Goal: Task Accomplishment & Management: Manage account settings

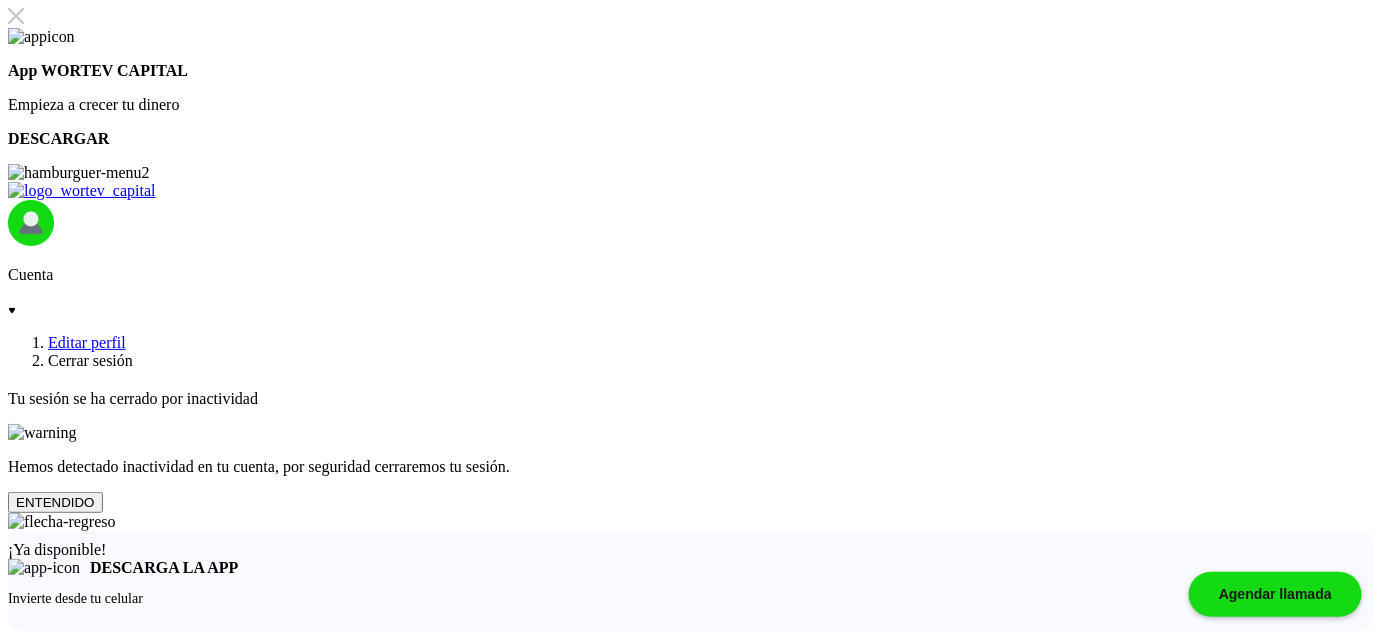
click at [103, 492] on button "ENTENDIDO" at bounding box center [55, 502] width 95 height 21
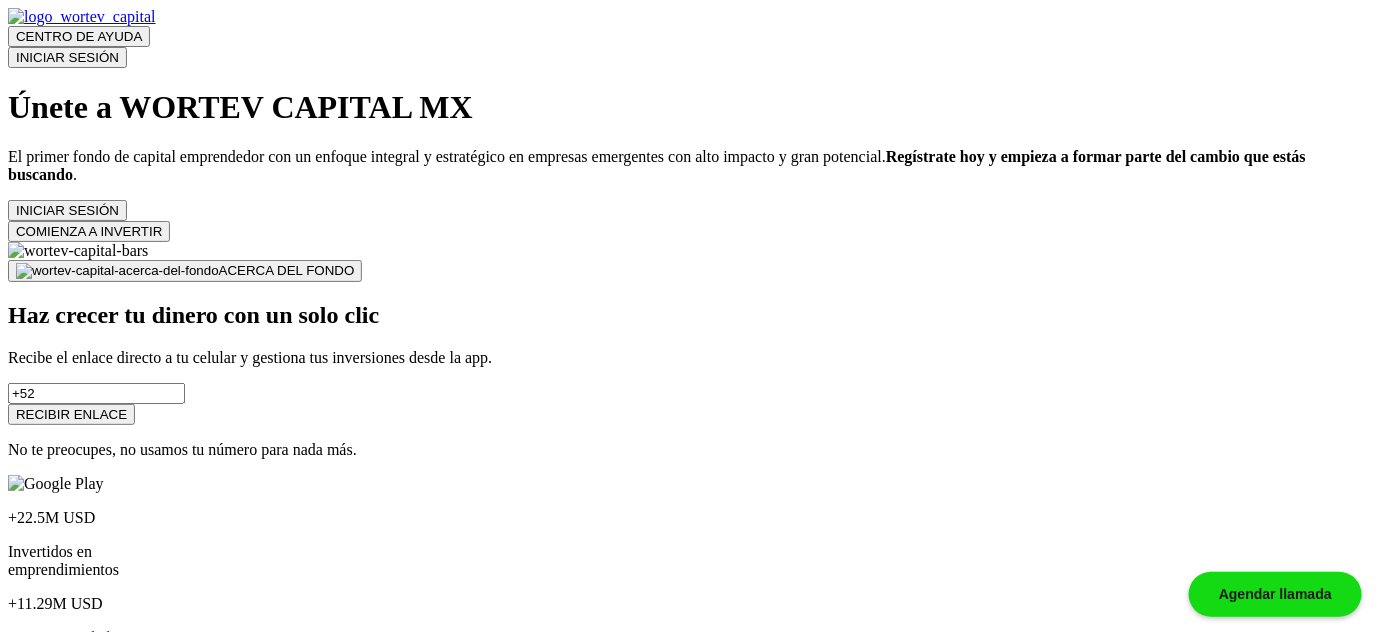
click at [127, 47] on button "INICIAR SESIÓN" at bounding box center [67, 57] width 119 height 21
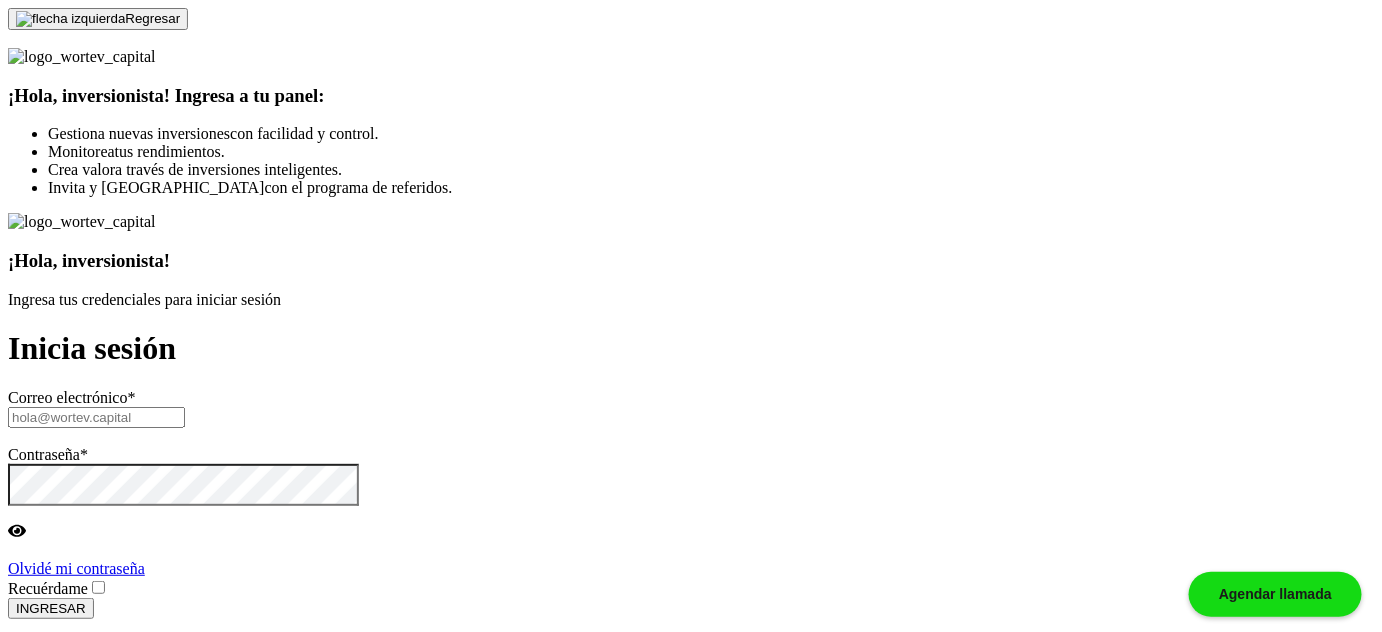
click at [185, 407] on input "text" at bounding box center [96, 417] width 177 height 21
paste input "[EMAIL_ADDRESS][DOMAIN_NAME]"
type input "[EMAIL_ADDRESS][DOMAIN_NAME]"
click at [108, 580] on label "Recuérdame" at bounding box center [58, 588] width 100 height 17
click at [105, 581] on input "Recuérdame" at bounding box center [98, 587] width 13 height 13
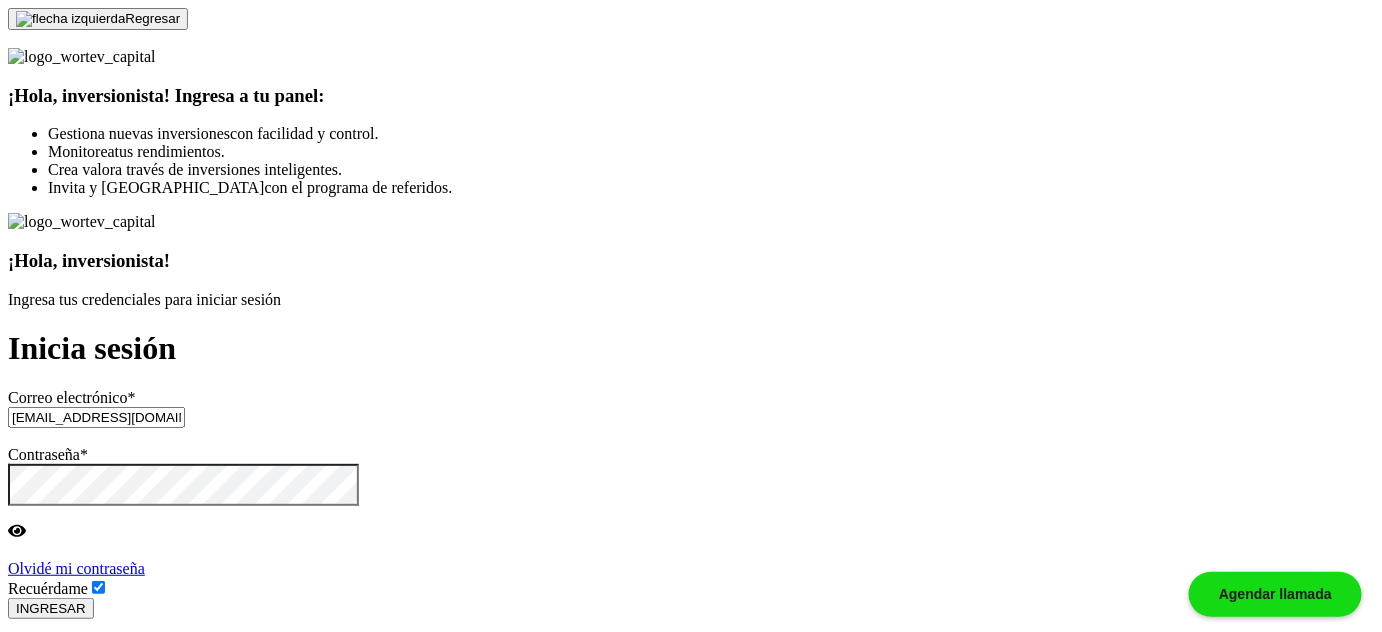
click at [94, 598] on button "INGRESAR" at bounding box center [51, 608] width 86 height 21
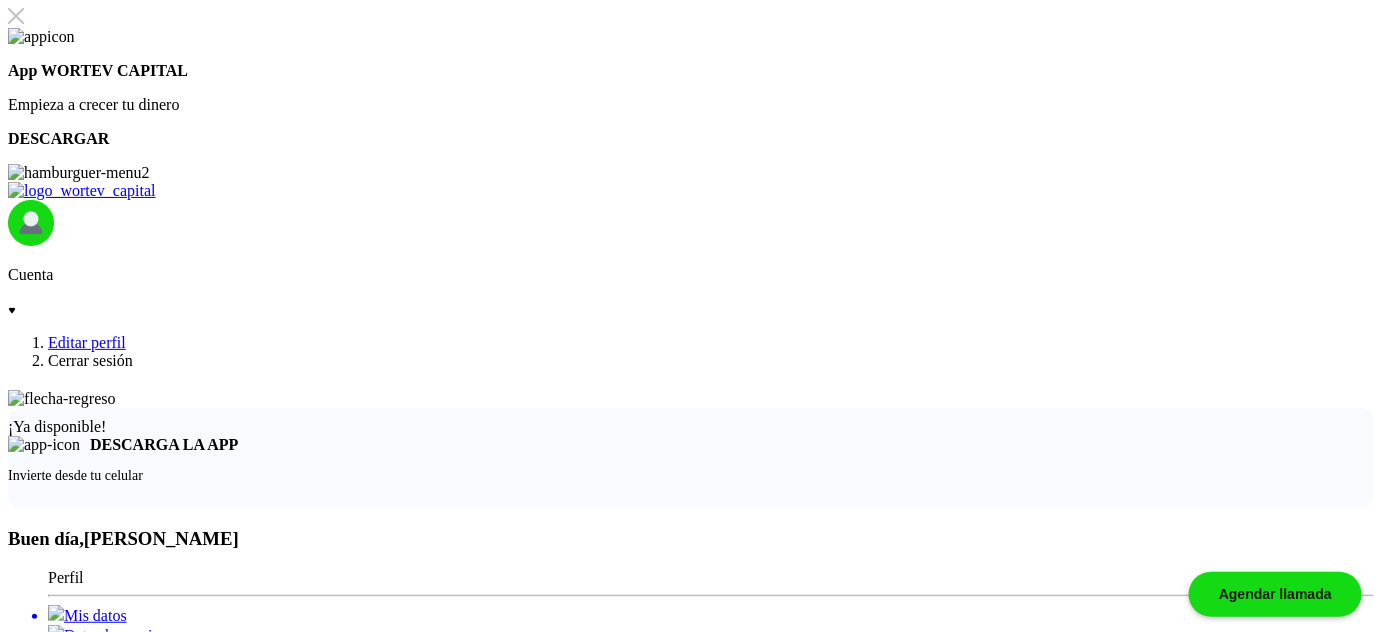
click at [196, 605] on li "Mis datos" at bounding box center [711, 615] width 1326 height 20
select select "Mujer"
select select "Posgrado"
select select "CO"
select select "ku-bo Financiero, S.A. de C.V."
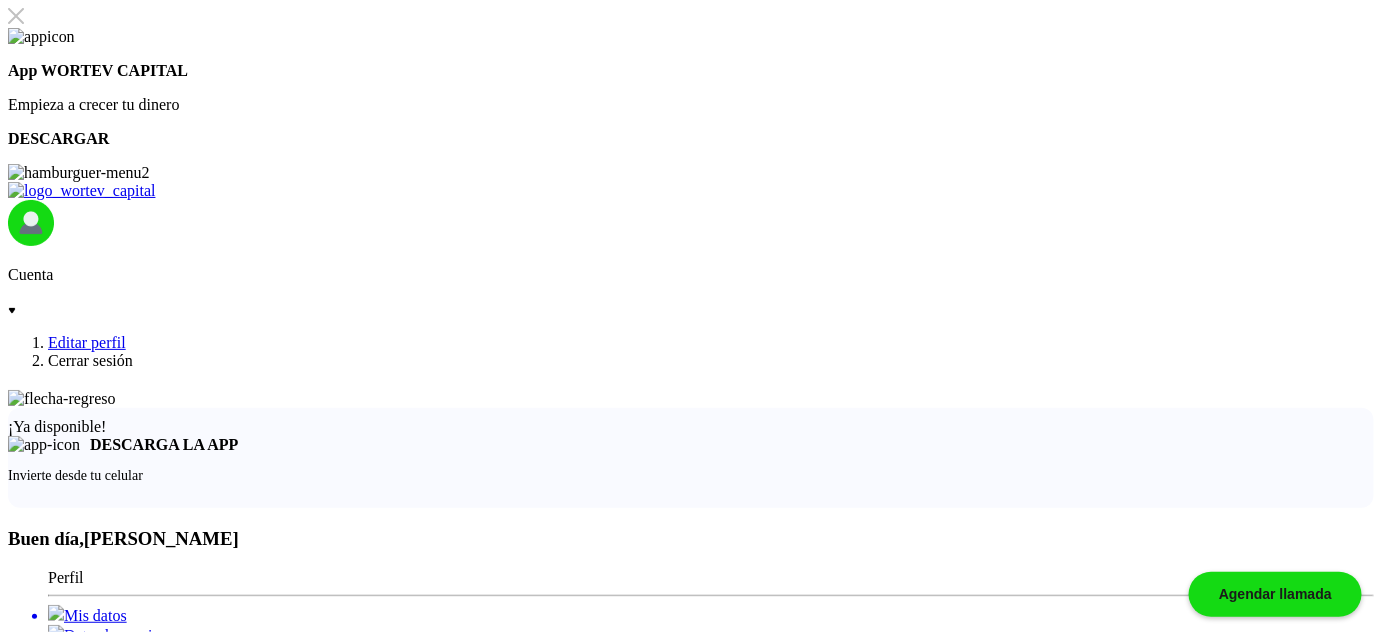
select select "[GEOGRAPHIC_DATA]"
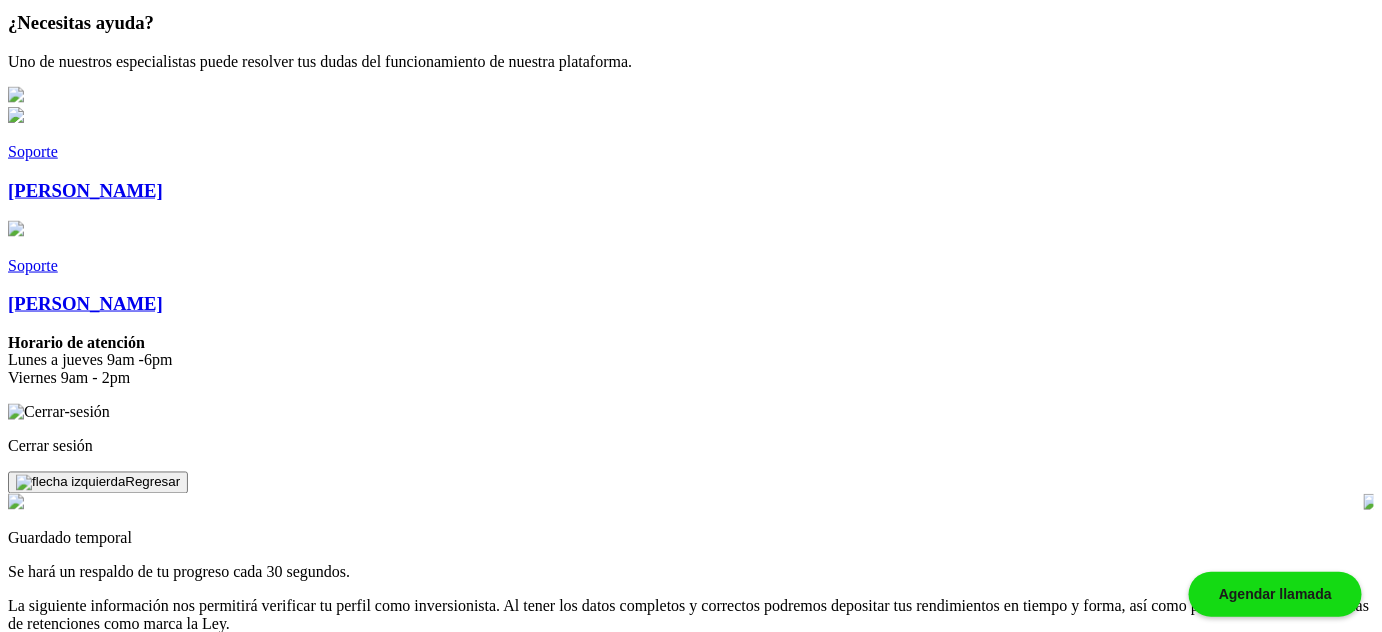
scroll to position [394, 0]
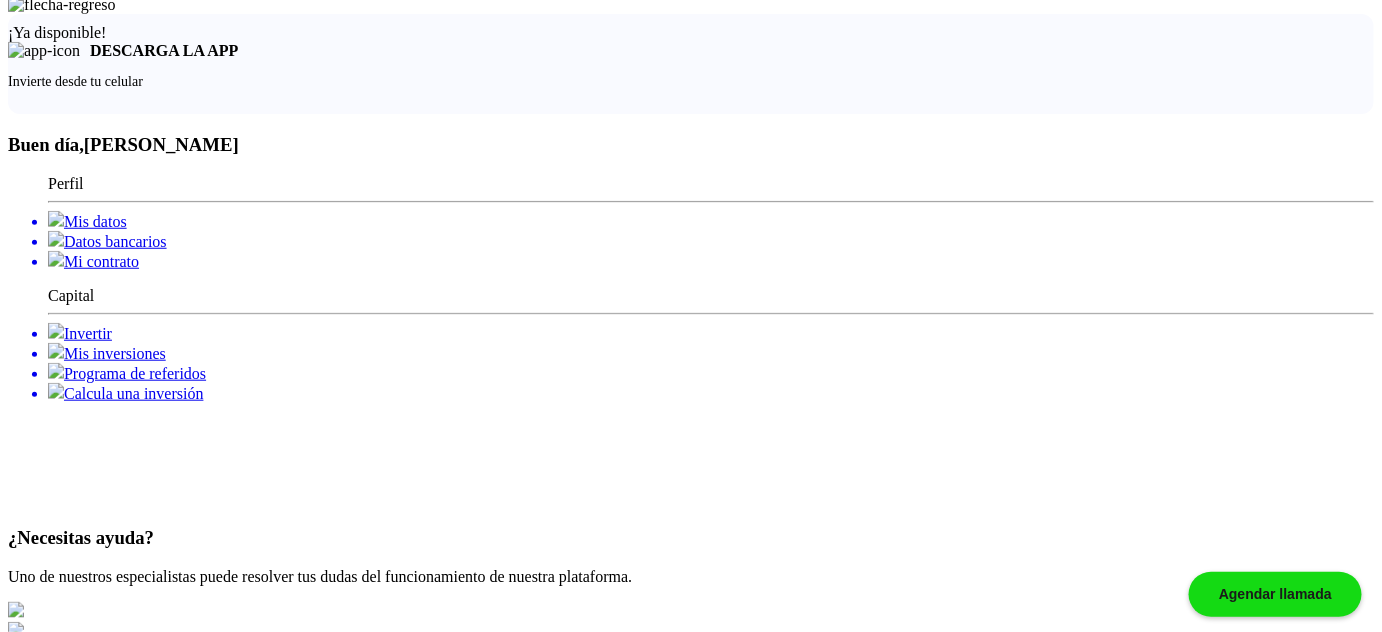
type input "Bombazo Cañoazo"
select select "Hombre"
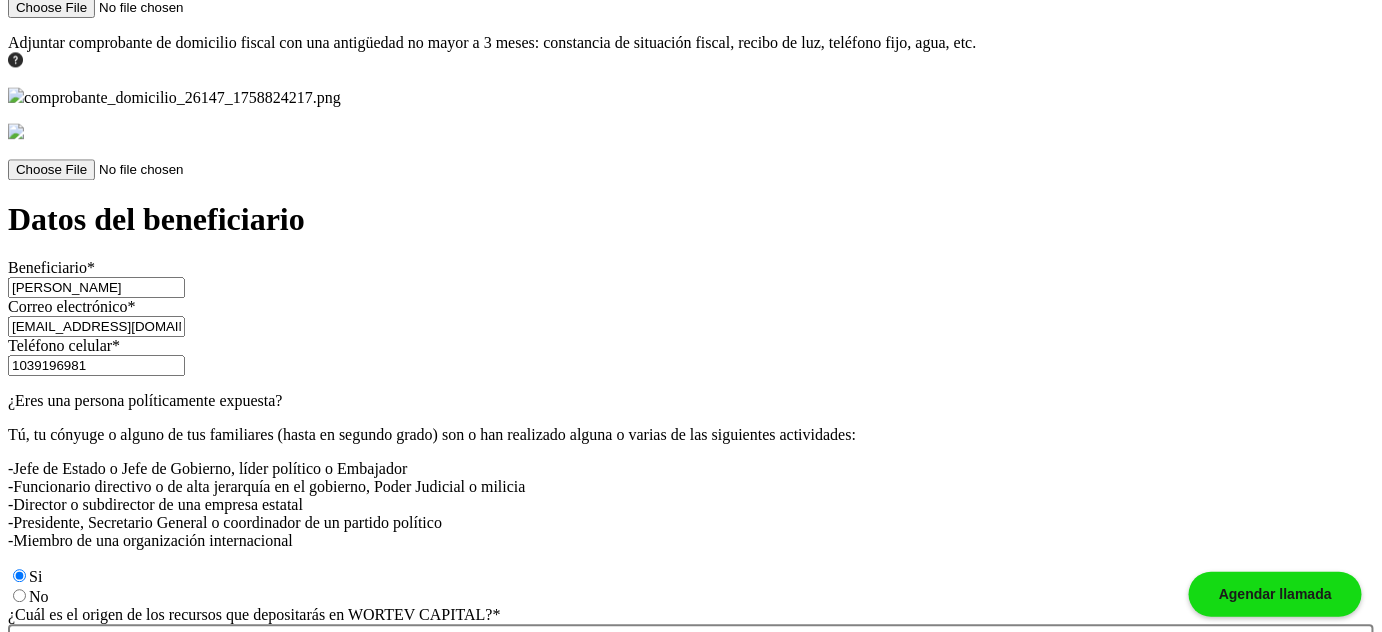
scroll to position [3786, 0]
